Goal: Information Seeking & Learning: Learn about a topic

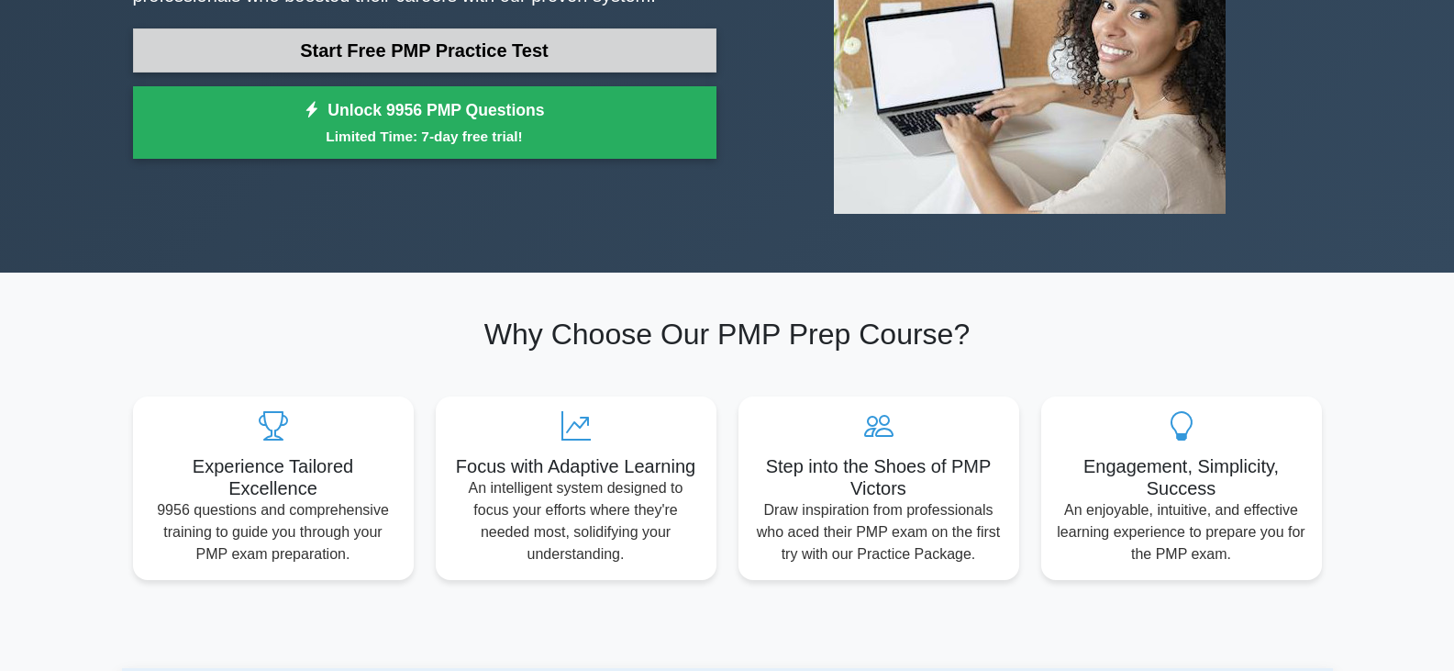
scroll to position [183, 0]
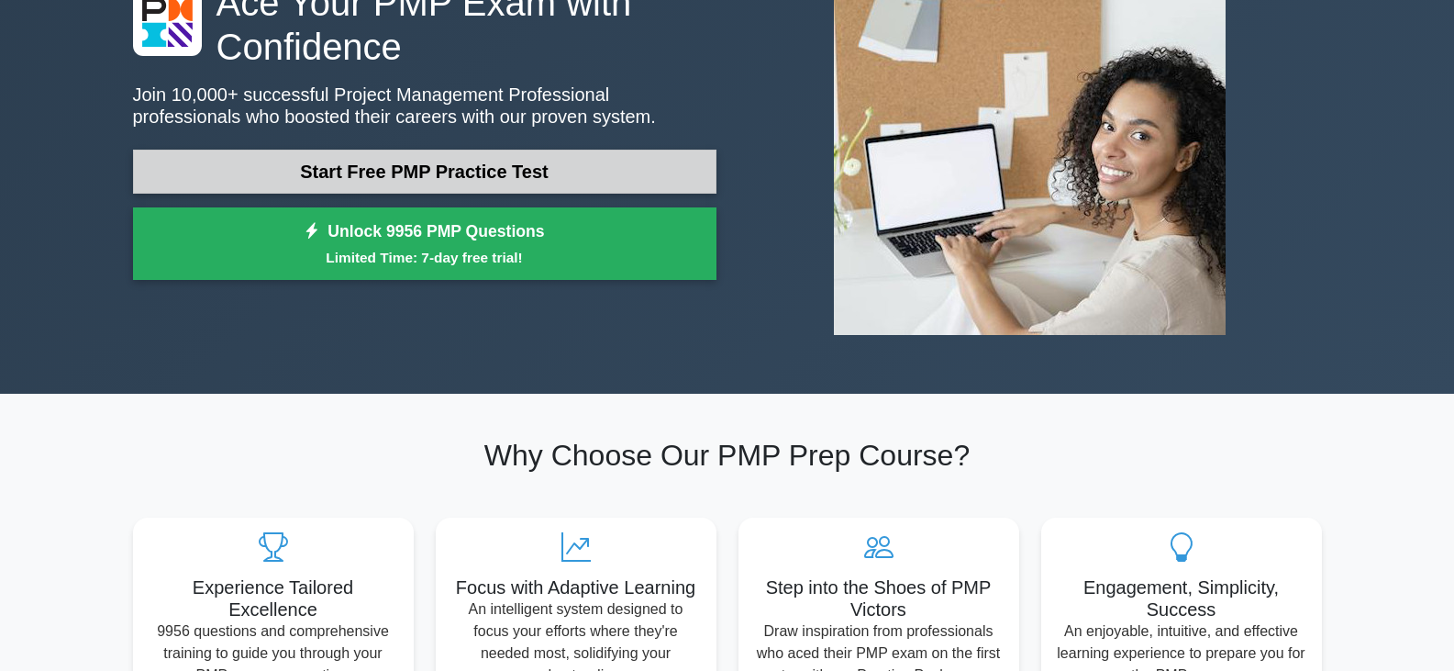
click at [543, 165] on link "Start Free PMP Practice Test" at bounding box center [424, 172] width 583 height 44
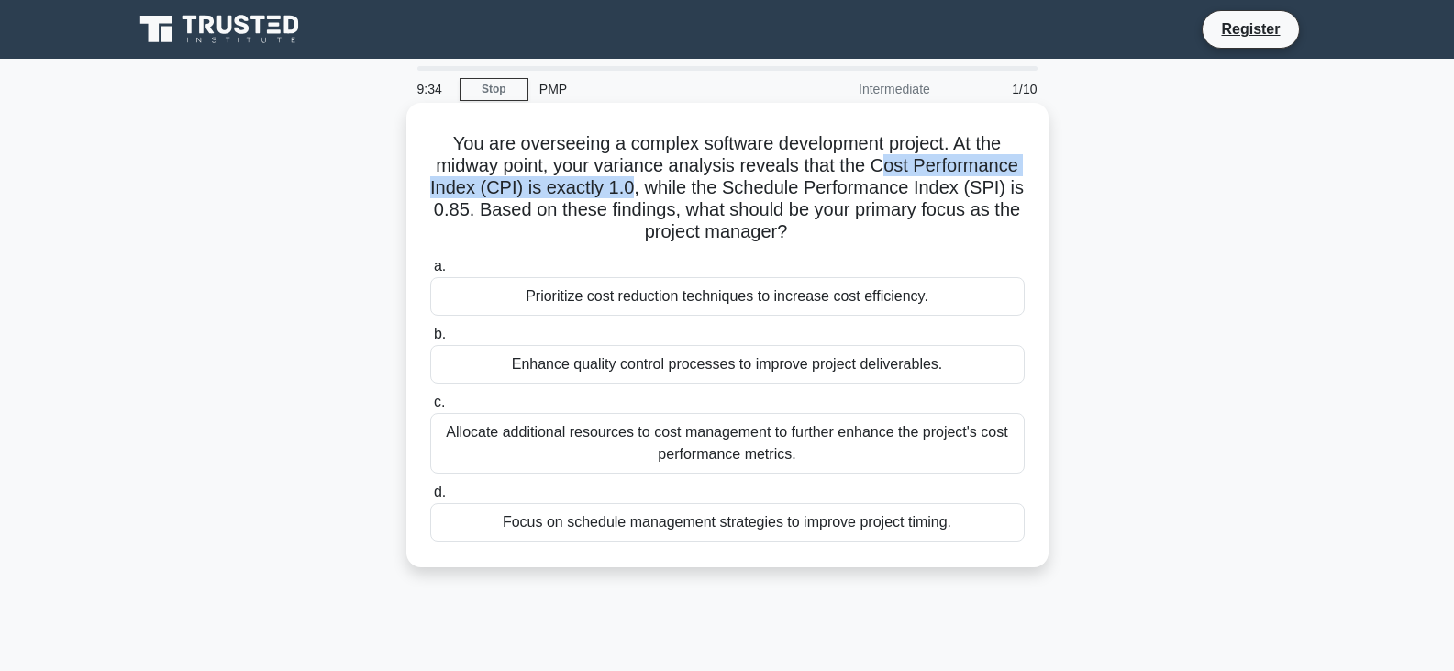
drag, startPoint x: 881, startPoint y: 168, endPoint x: 630, endPoint y: 186, distance: 251.1
click at [630, 186] on h5 "You are overseeing a complex software development project. At the midway point,…" at bounding box center [727, 188] width 598 height 112
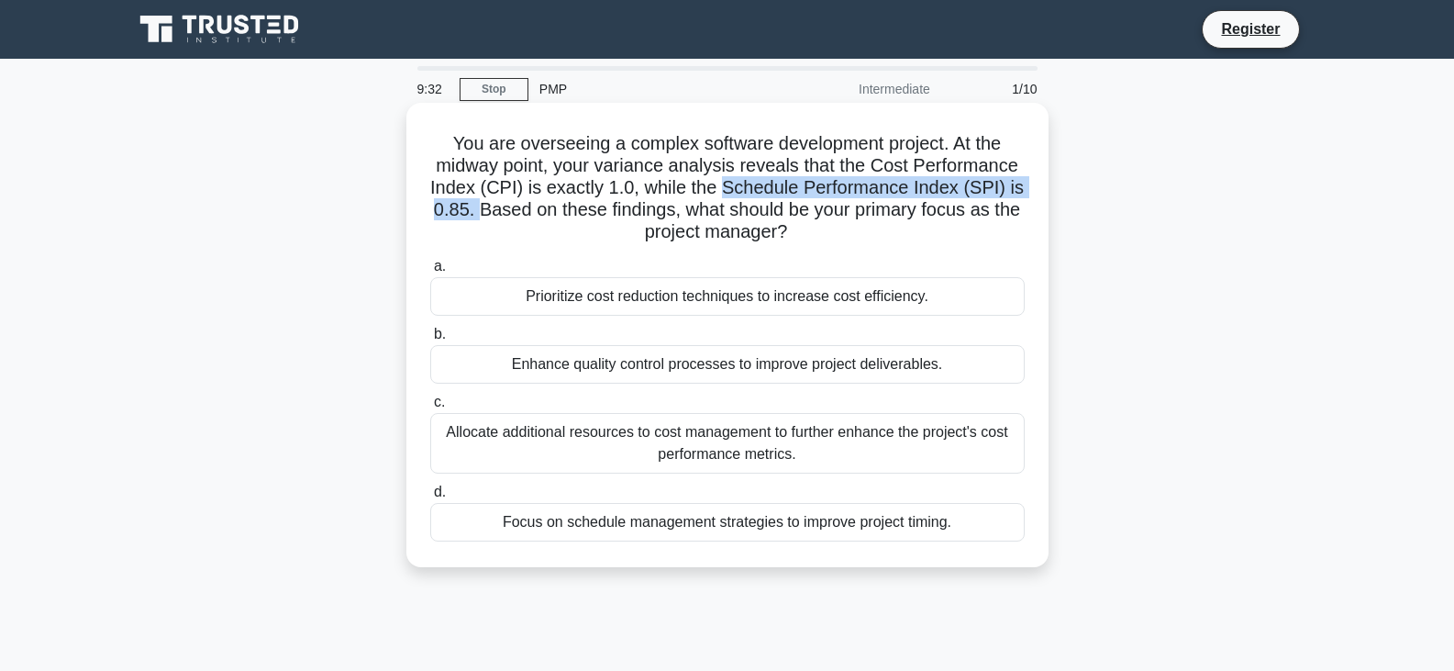
drag, startPoint x: 723, startPoint y: 183, endPoint x: 472, endPoint y: 213, distance: 252.2
click at [472, 213] on h5 "You are overseeing a complex software development project. At the midway point,…" at bounding box center [727, 188] width 598 height 112
click at [716, 438] on div "Allocate additional resources to cost management to further enhance the project…" at bounding box center [727, 443] width 594 height 61
click at [430, 408] on input "c. Allocate additional resources to cost management to further enhance the proj…" at bounding box center [430, 402] width 0 height 12
